Goal: Navigation & Orientation: Find specific page/section

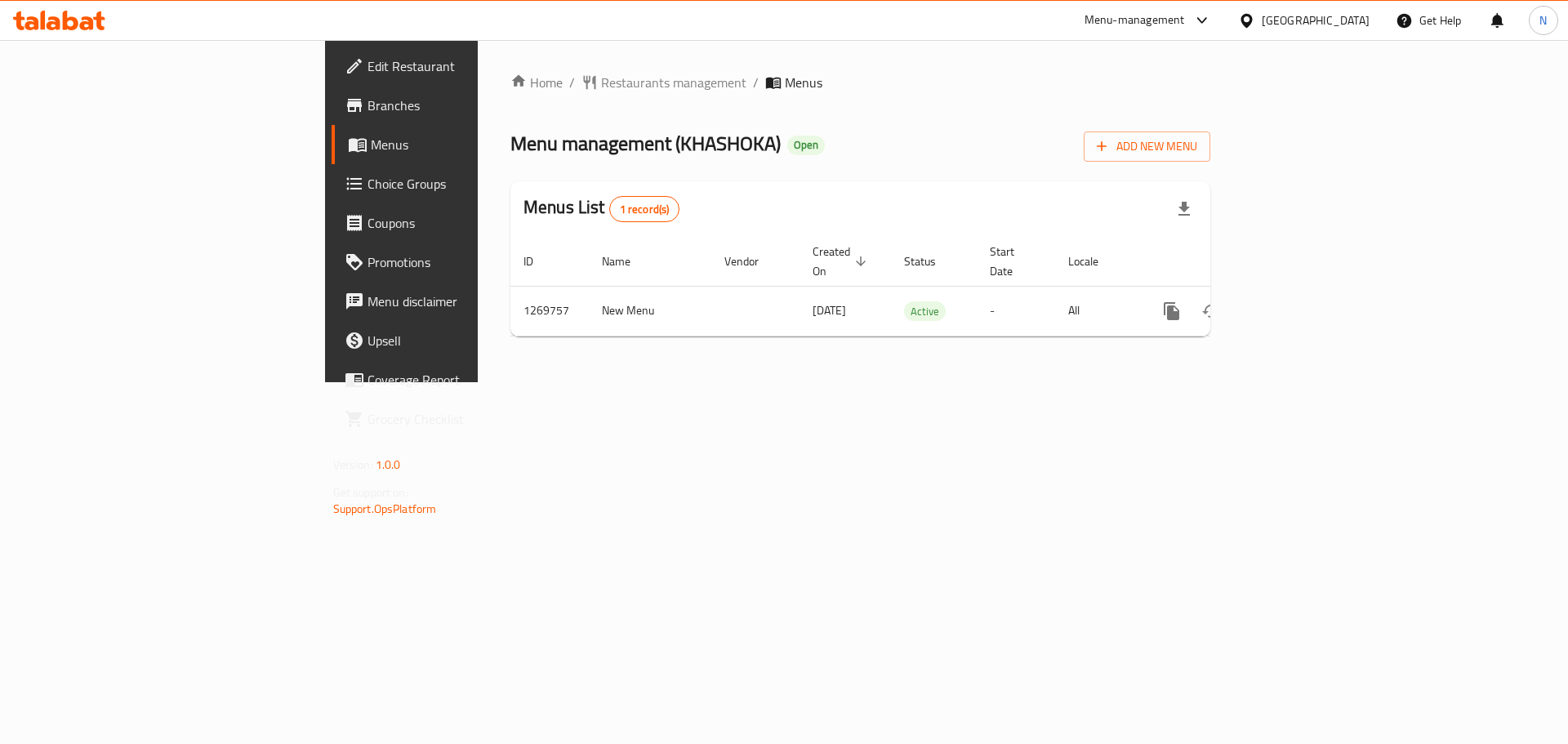
click at [1310, 18] on div "[GEOGRAPHIC_DATA]" at bounding box center [1315, 20] width 108 height 18
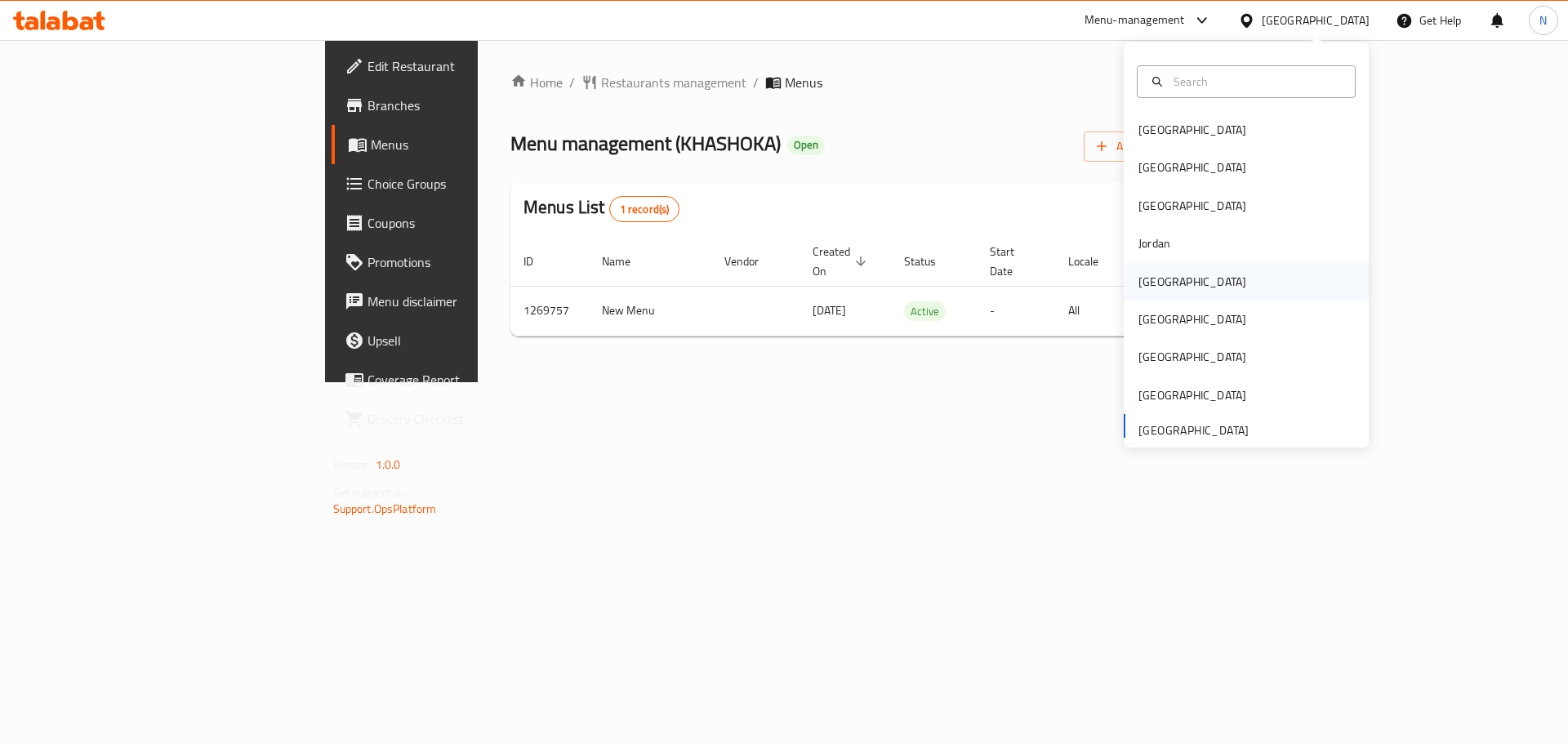
click at [1139, 273] on div "[GEOGRAPHIC_DATA]" at bounding box center [1192, 281] width 108 height 18
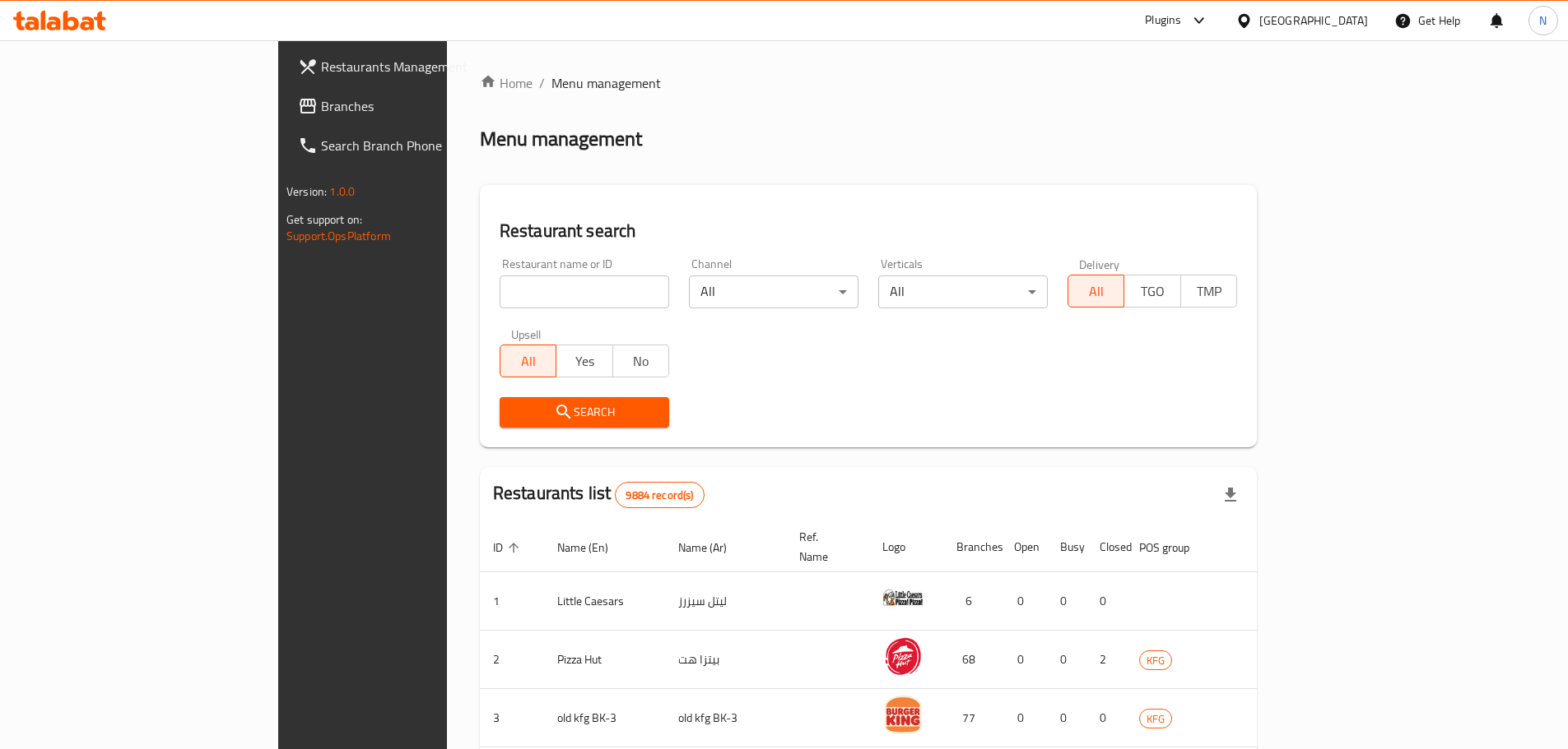
click at [321, 104] on span "Branches" at bounding box center [424, 105] width 206 height 19
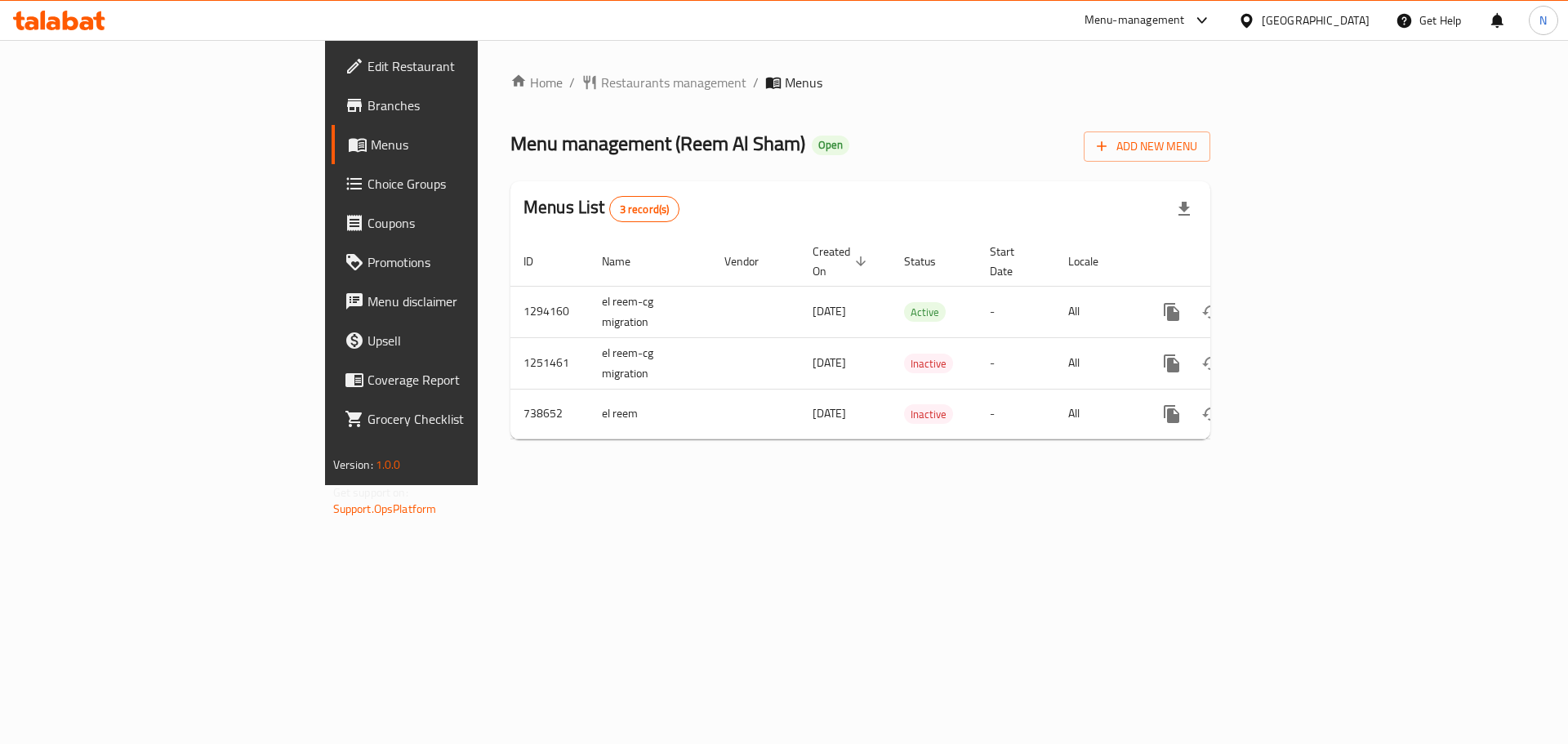
click at [1252, 23] on icon at bounding box center [1247, 20] width 12 height 14
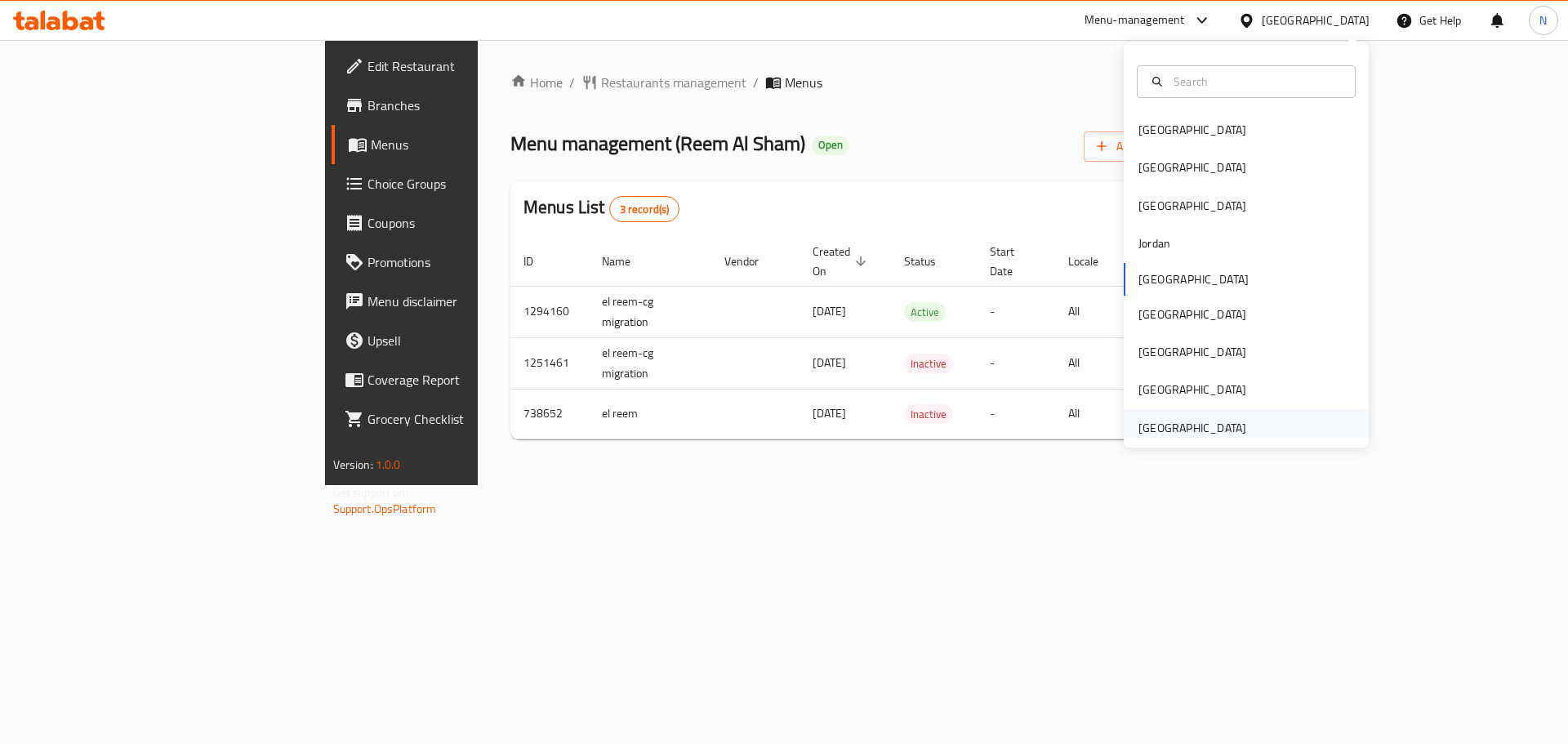
click at [1236, 417] on div "United Arab Emirates" at bounding box center [1192, 428] width 134 height 38
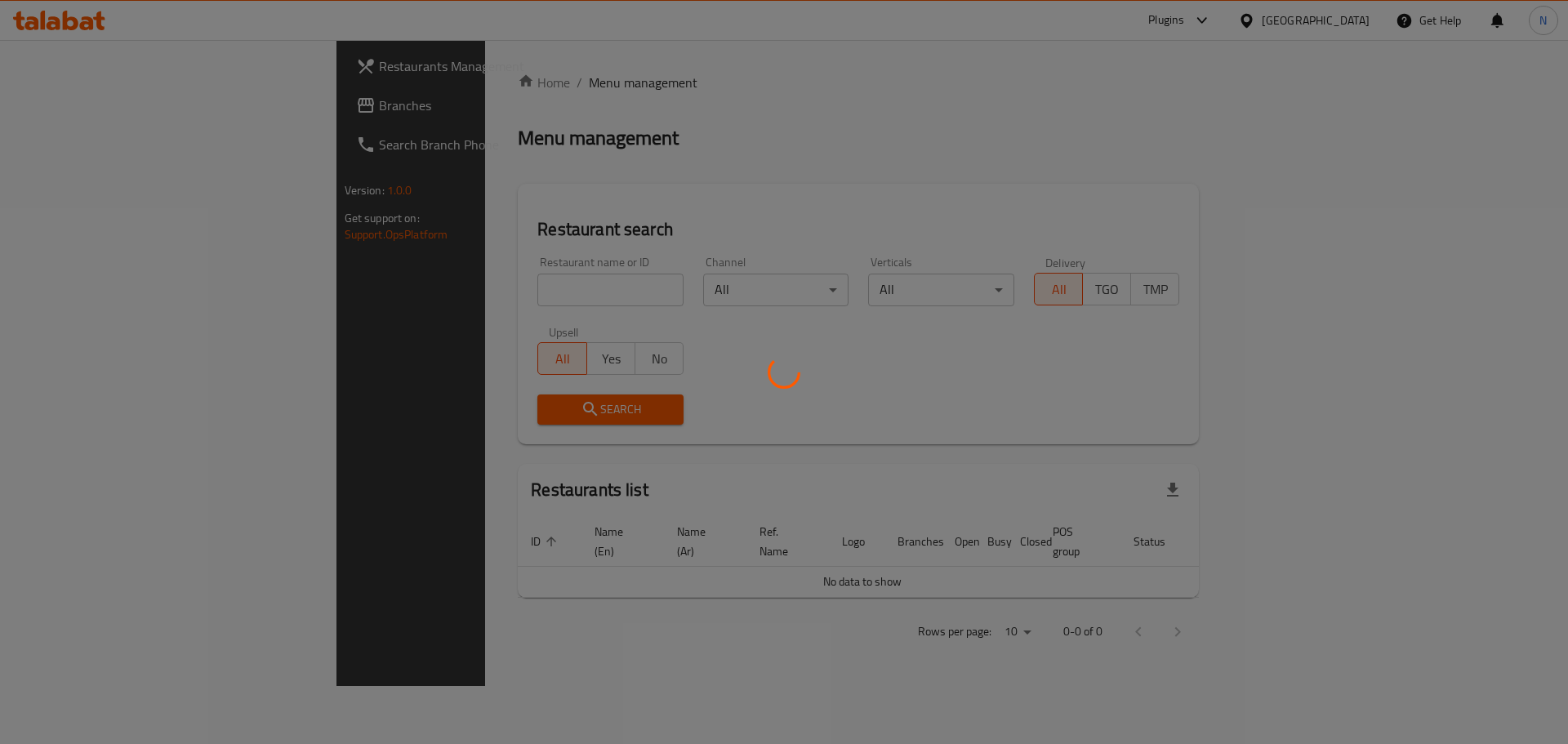
click at [83, 110] on div at bounding box center [784, 372] width 1568 height 744
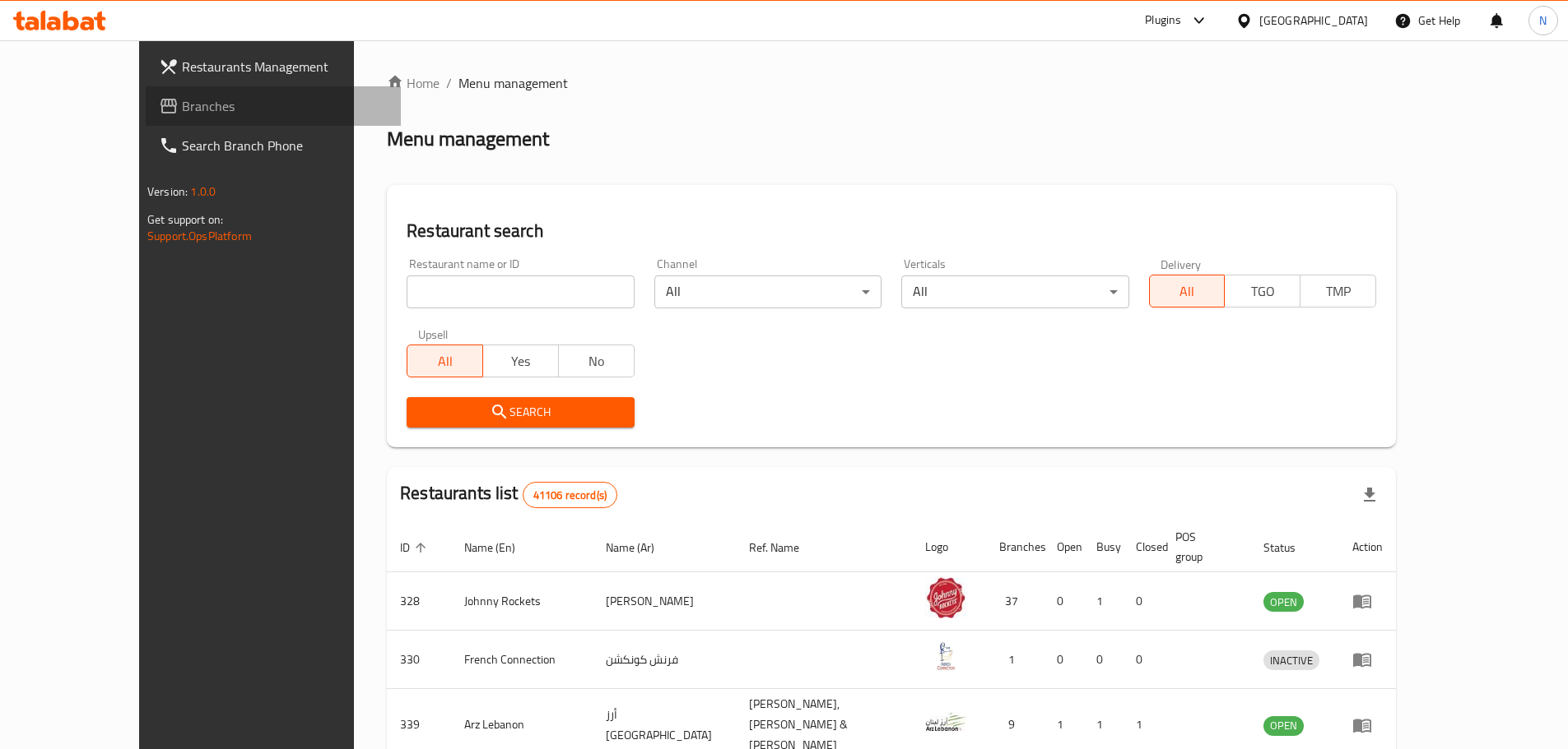
click at [182, 111] on span "Branches" at bounding box center [285, 105] width 206 height 19
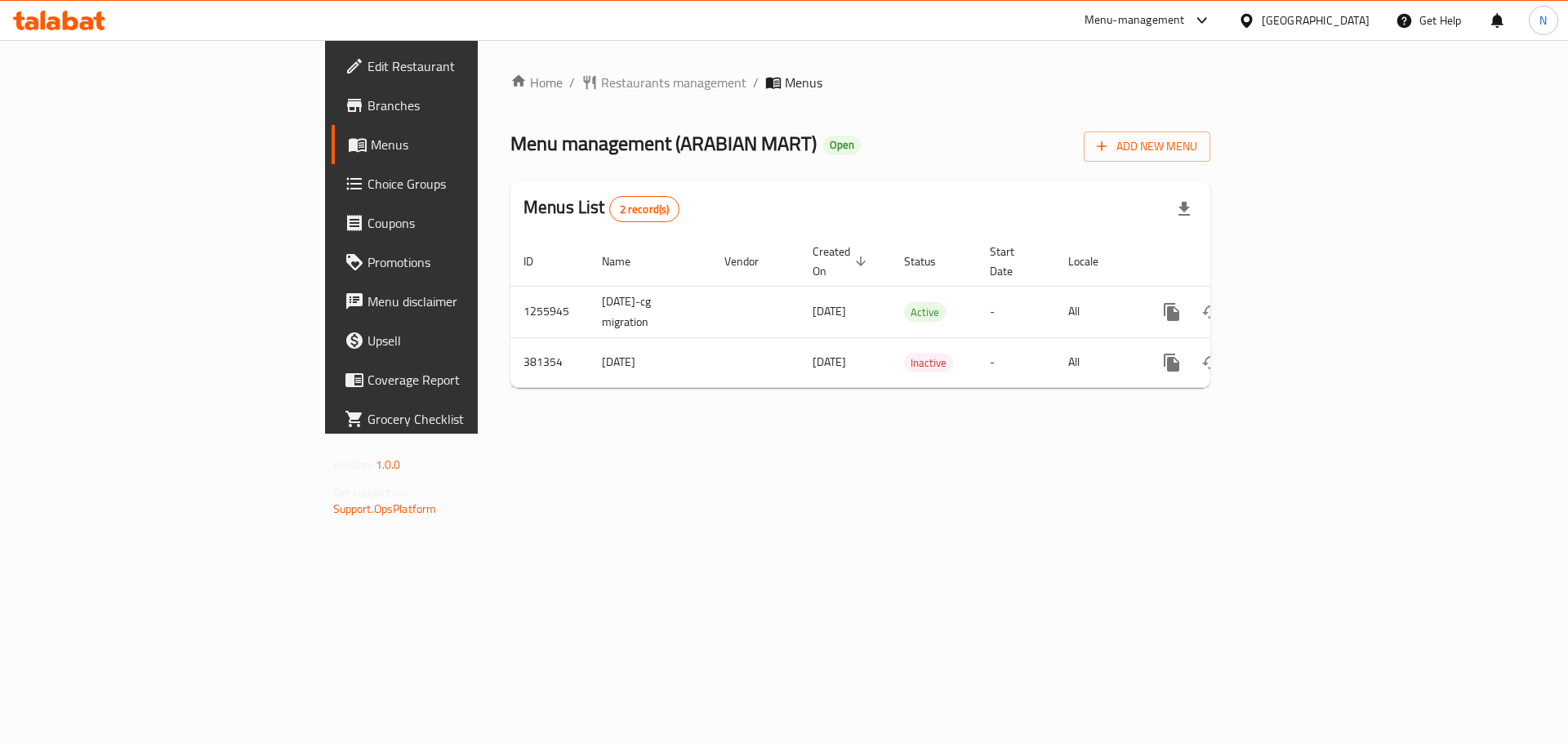
click at [1329, 24] on div "[GEOGRAPHIC_DATA]" at bounding box center [1315, 20] width 108 height 18
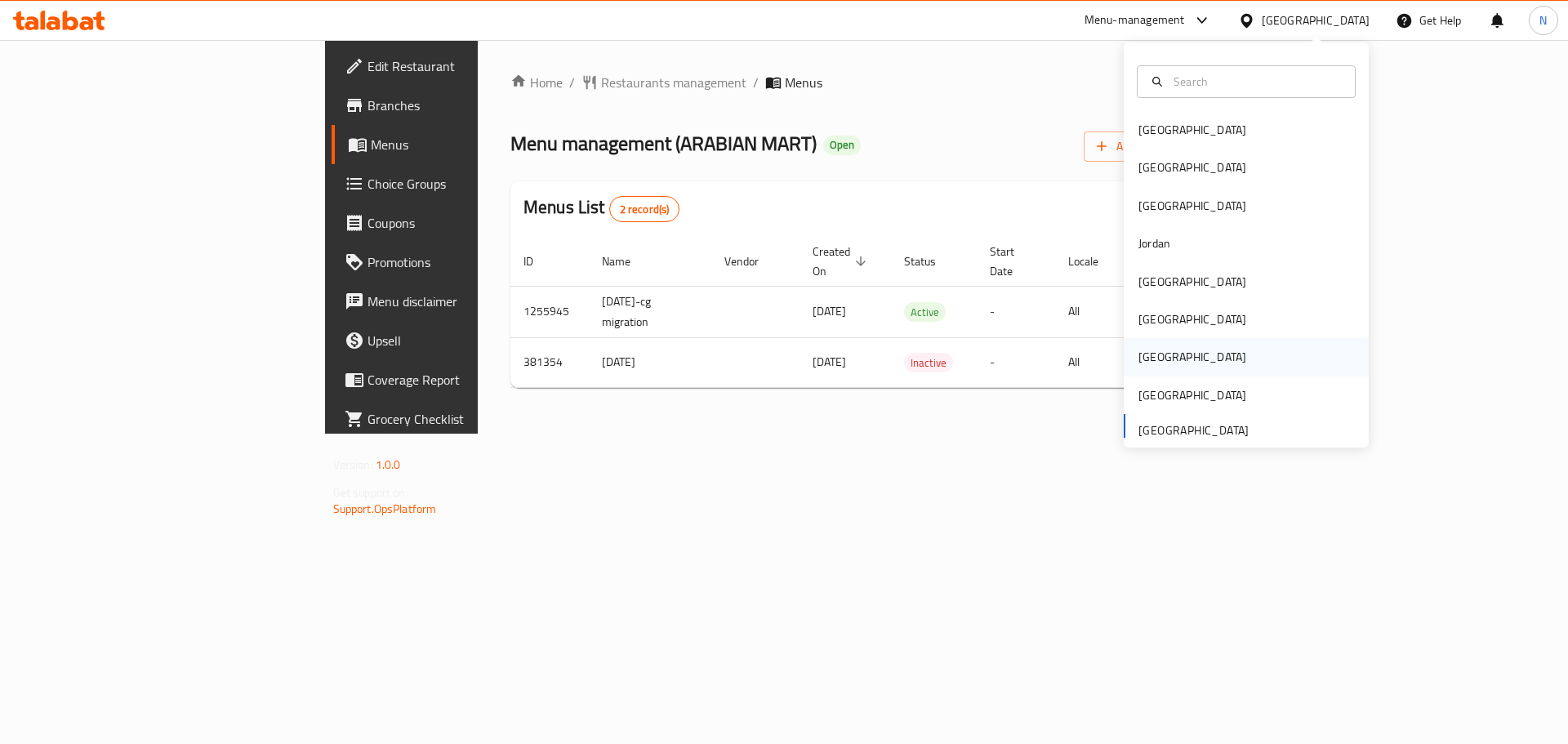
click at [1164, 361] on div "[GEOGRAPHIC_DATA]" at bounding box center [1192, 357] width 134 height 38
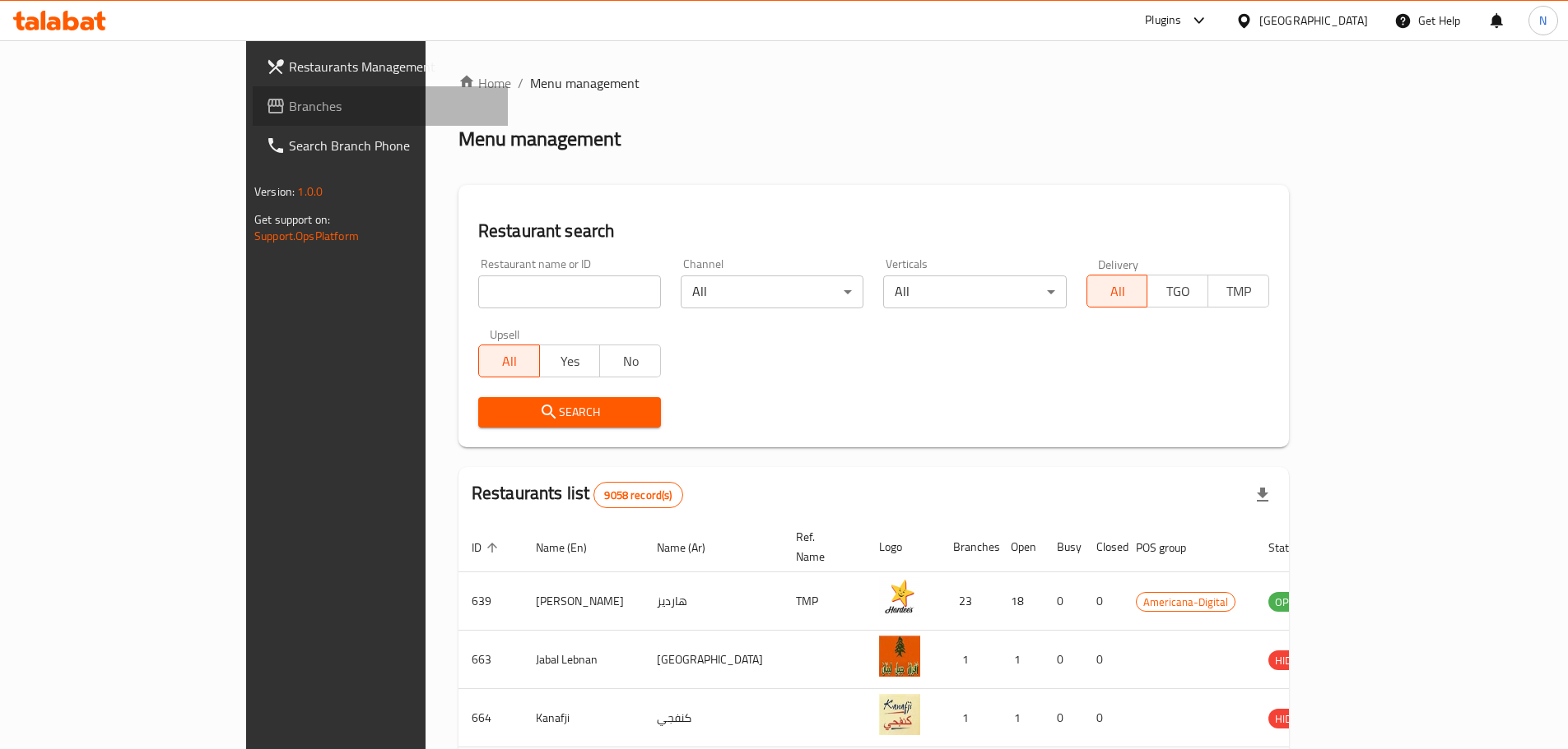
click at [289, 101] on span "Branches" at bounding box center [392, 105] width 206 height 19
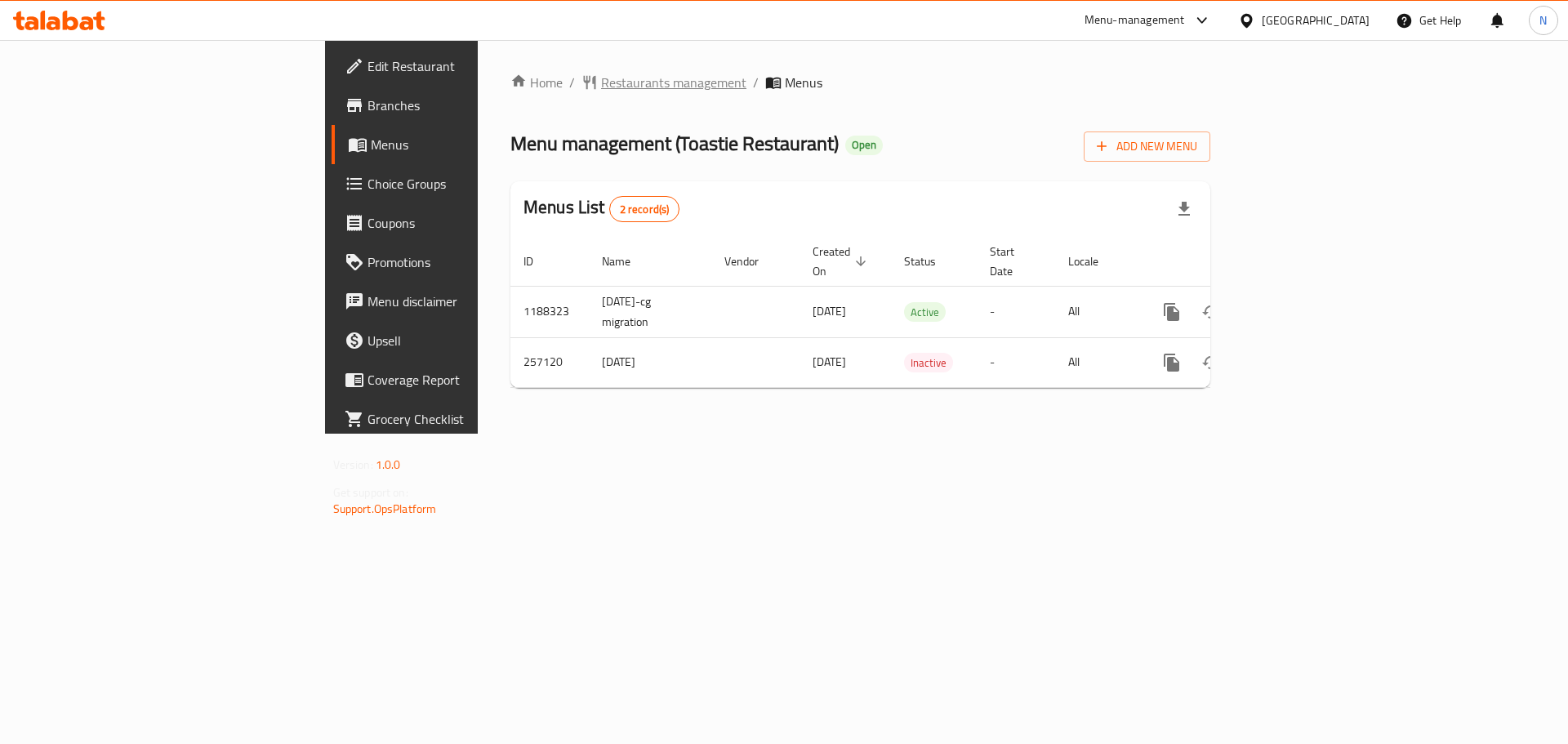
click at [601, 73] on span "Restaurants management" at bounding box center [674, 82] width 146 height 19
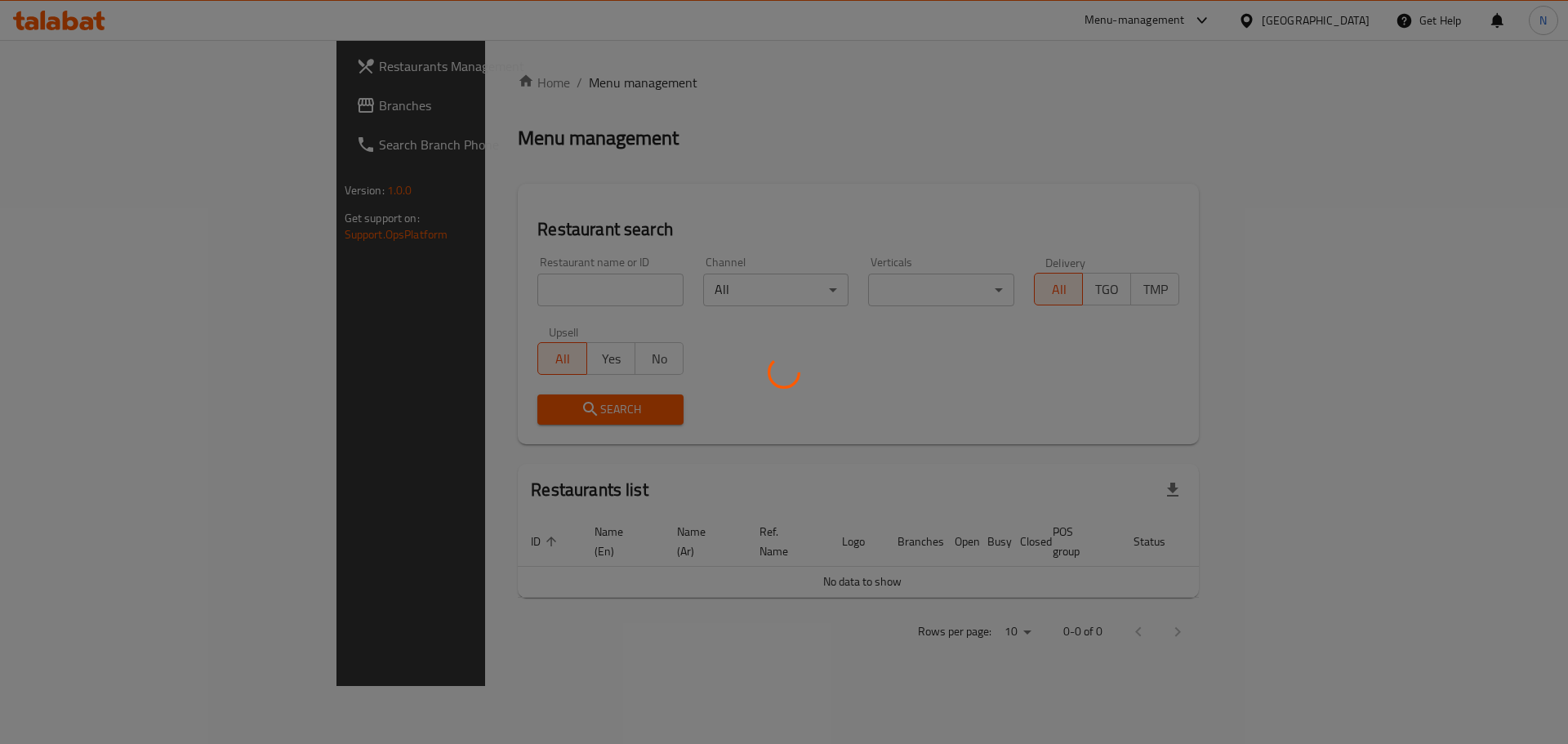
click at [95, 107] on div at bounding box center [784, 372] width 1568 height 744
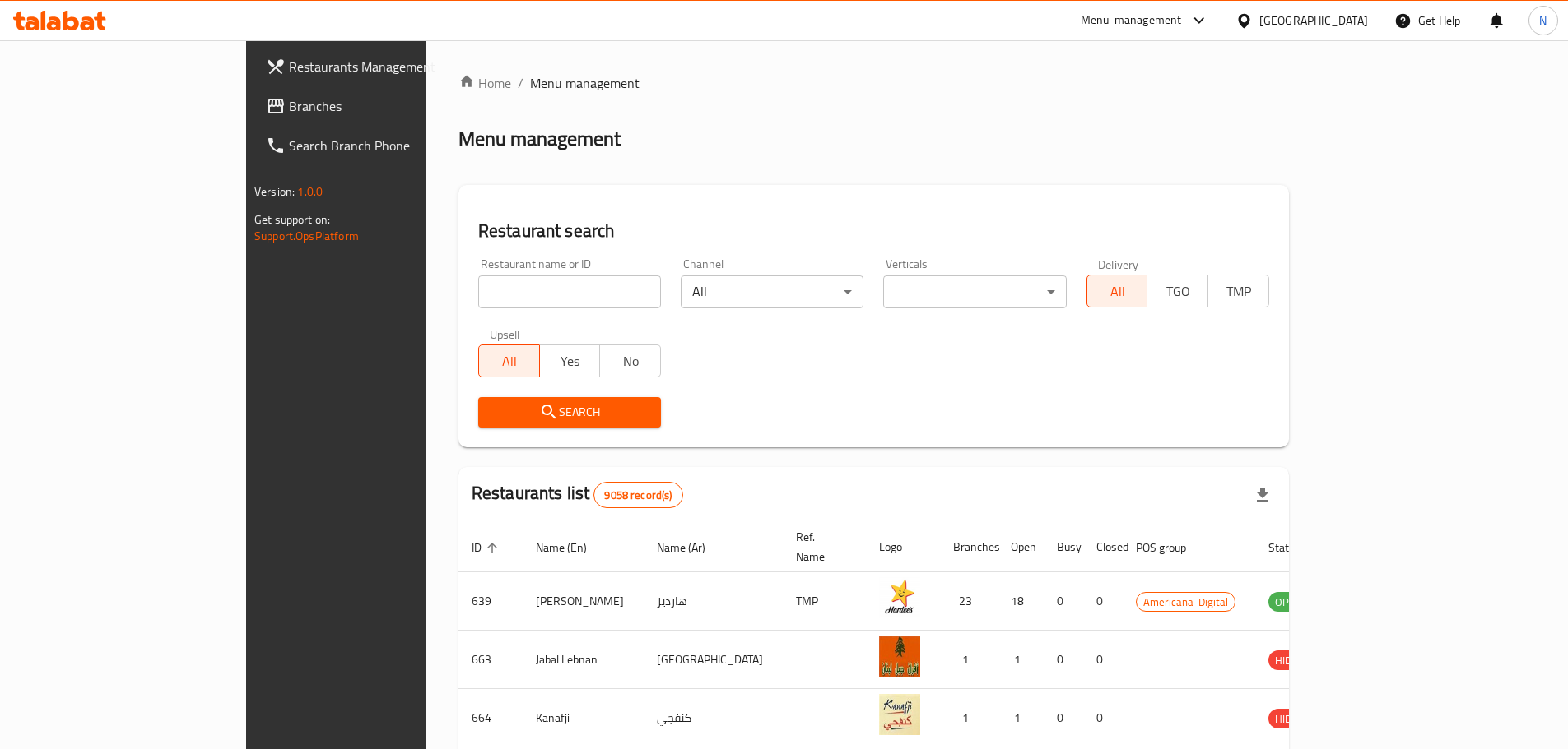
click at [289, 108] on span "Branches" at bounding box center [392, 105] width 206 height 19
